Goal: Task Accomplishment & Management: Complete application form

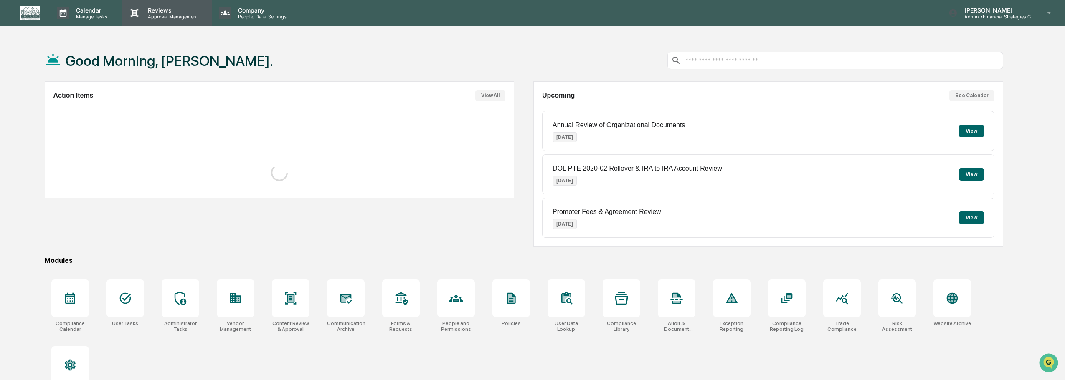
click at [170, 14] on p "Approval Management" at bounding box center [171, 17] width 61 height 6
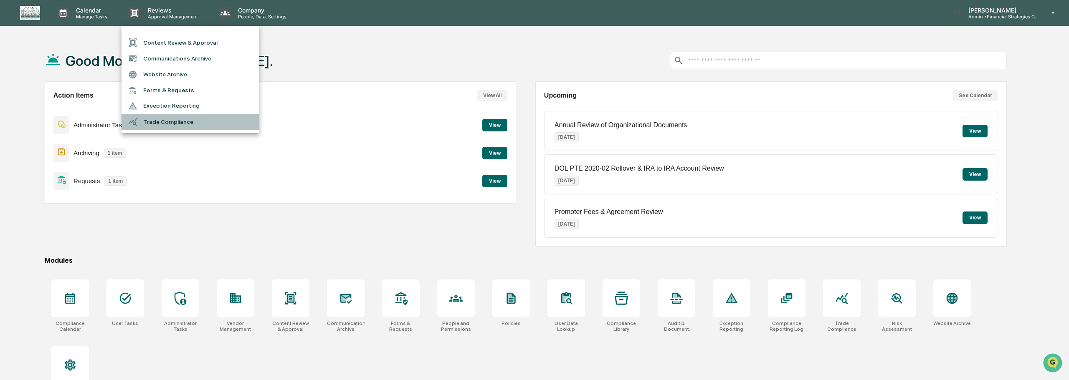
click at [175, 122] on li "Trade Compliance" at bounding box center [190, 122] width 138 height 16
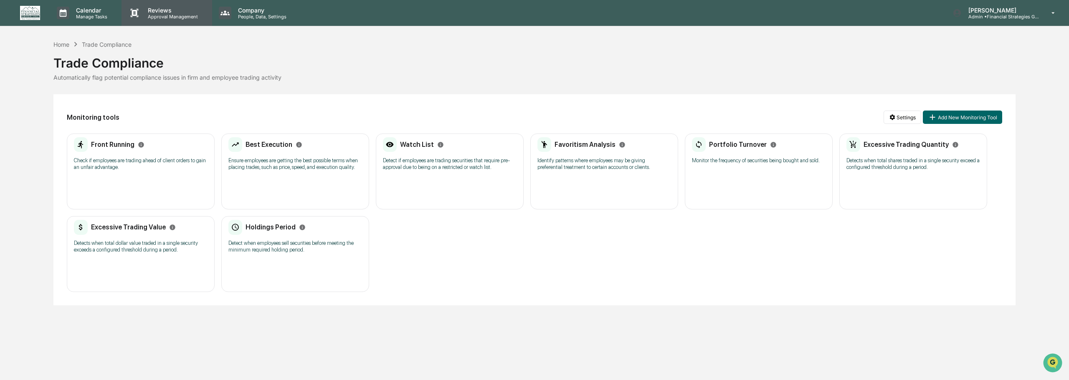
click at [163, 10] on p "Reviews" at bounding box center [171, 10] width 61 height 7
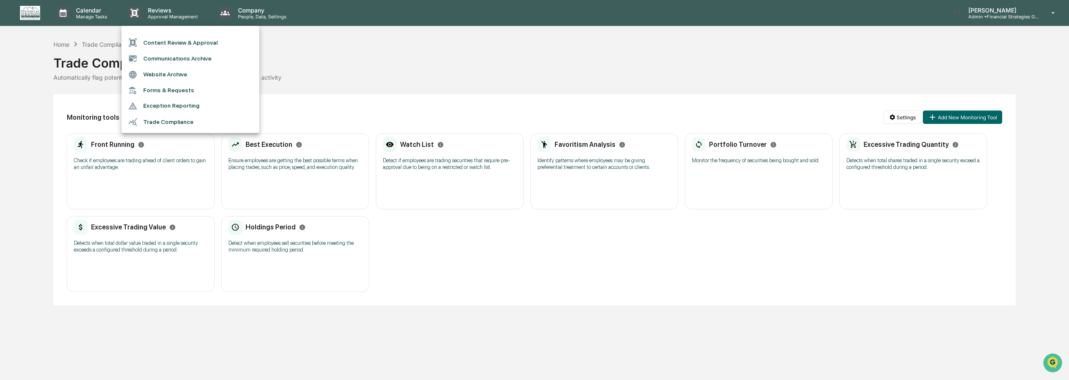
click at [163, 90] on li "Forms & Requests" at bounding box center [190, 90] width 138 height 15
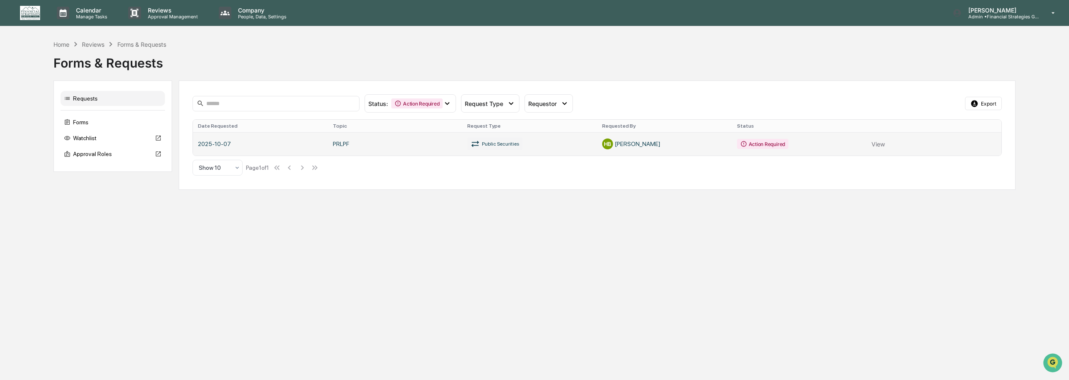
click at [881, 144] on link at bounding box center [597, 143] width 808 height 23
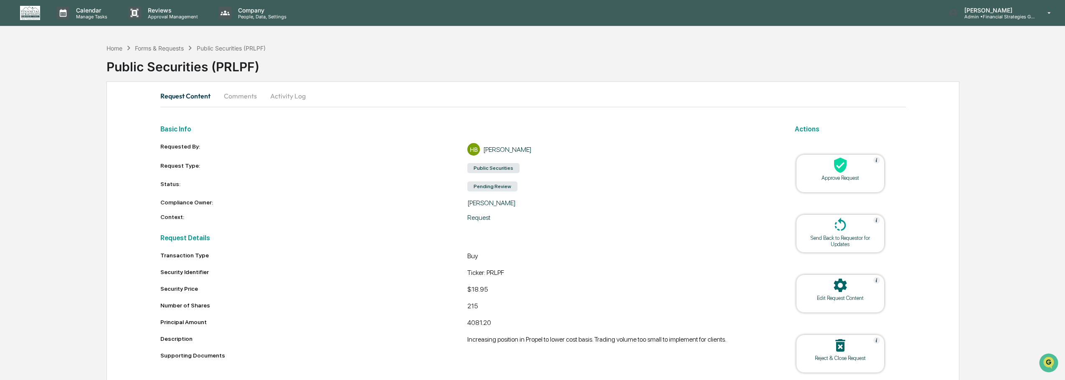
click at [851, 176] on div "Approve Request" at bounding box center [839, 178] width 75 height 6
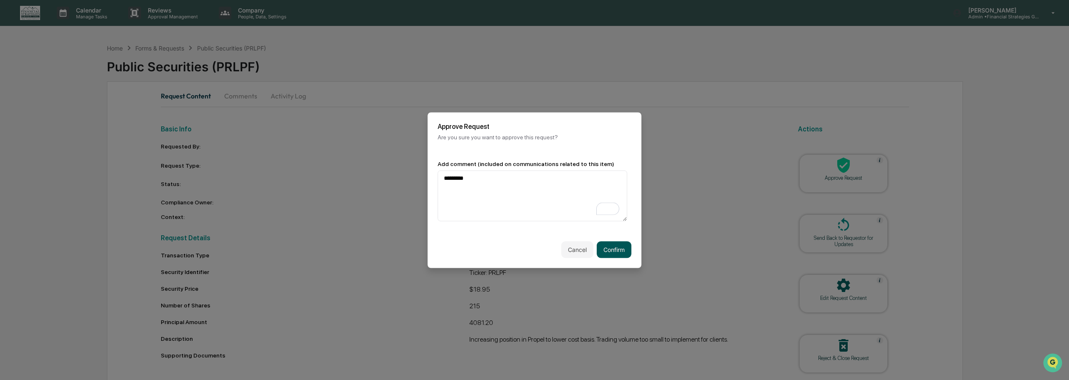
type textarea "*********"
click at [608, 245] on button "Confirm" at bounding box center [614, 249] width 35 height 17
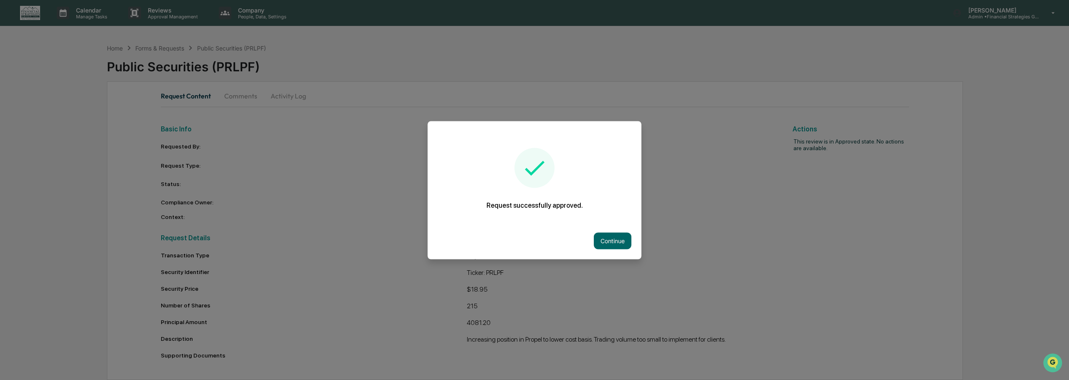
click at [610, 234] on button "Continue" at bounding box center [613, 241] width 38 height 17
